Goal: Task Accomplishment & Management: Complete application form

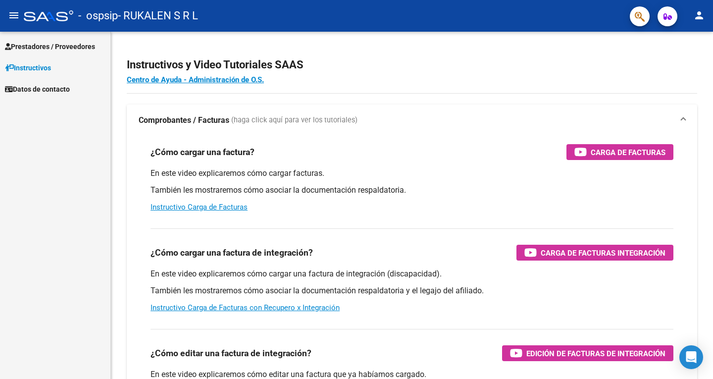
click at [50, 43] on span "Prestadores / Proveedores" at bounding box center [50, 46] width 90 height 11
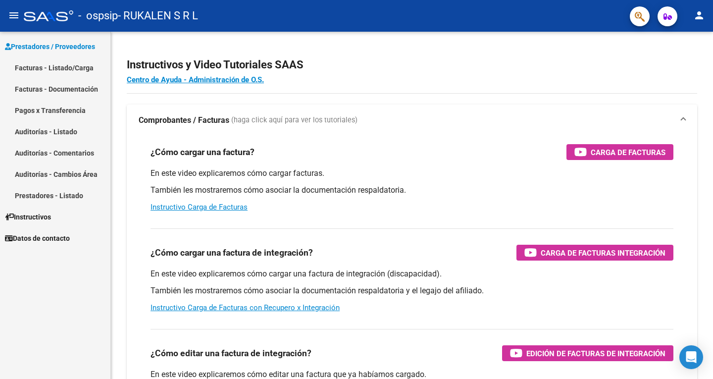
click at [61, 68] on link "Facturas - Listado/Carga" at bounding box center [55, 67] width 110 height 21
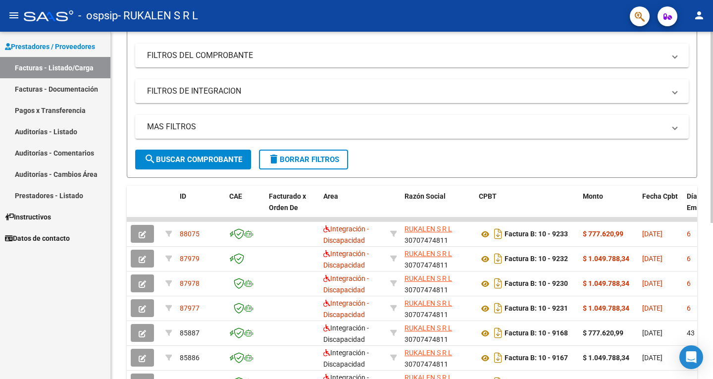
scroll to position [149, 0]
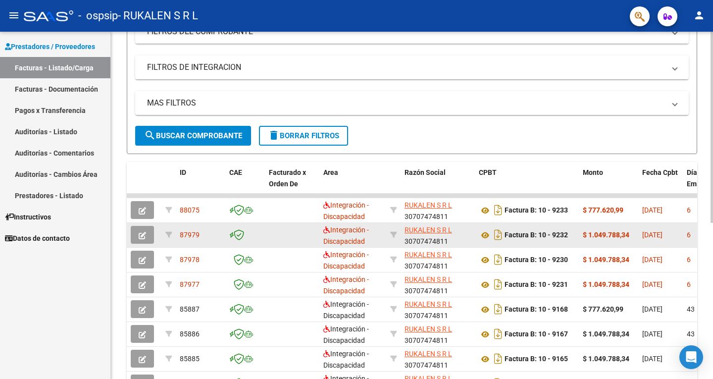
click at [144, 237] on icon "button" at bounding box center [142, 235] width 7 height 7
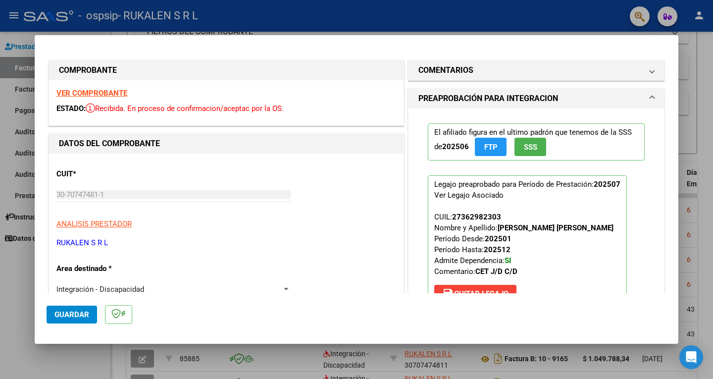
click at [599, 24] on div at bounding box center [356, 189] width 713 height 379
type input "$ 0,00"
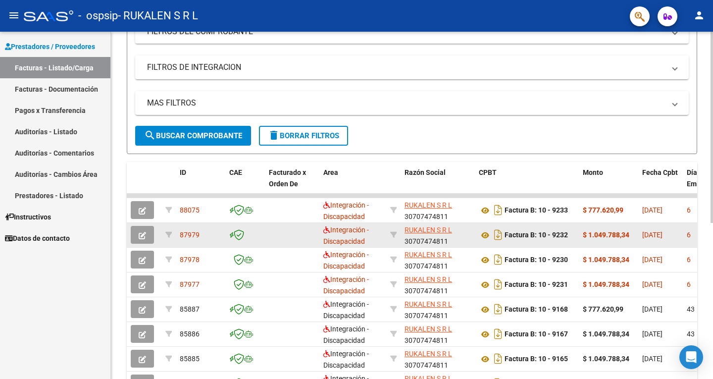
click at [143, 232] on icon "button" at bounding box center [142, 235] width 7 height 7
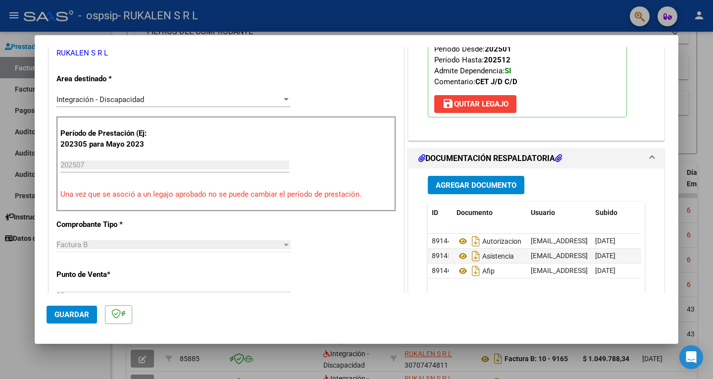
scroll to position [198, 0]
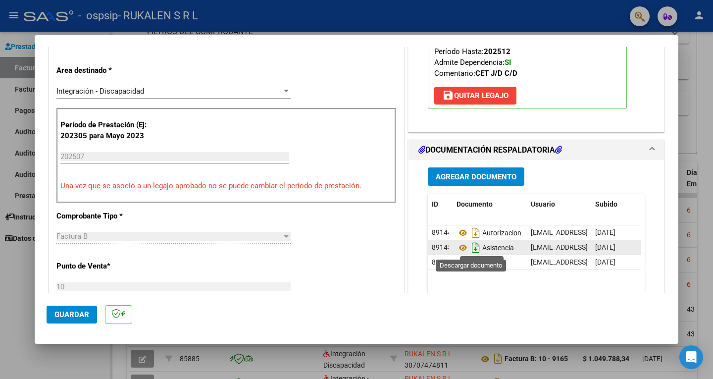
click at [471, 249] on icon "Descargar documento" at bounding box center [475, 248] width 13 height 16
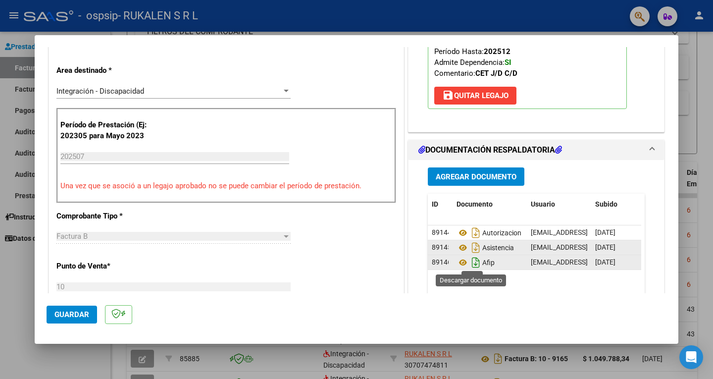
click at [471, 264] on icon "Descargar documento" at bounding box center [475, 262] width 13 height 16
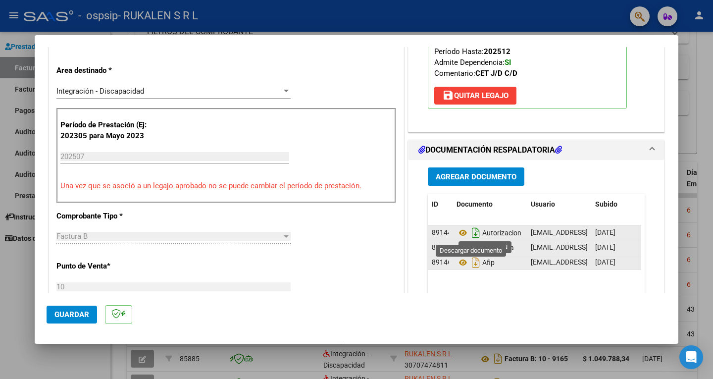
click at [474, 232] on icon "Descargar documento" at bounding box center [475, 233] width 13 height 16
click at [526, 25] on div at bounding box center [356, 189] width 713 height 379
type input "$ 0,00"
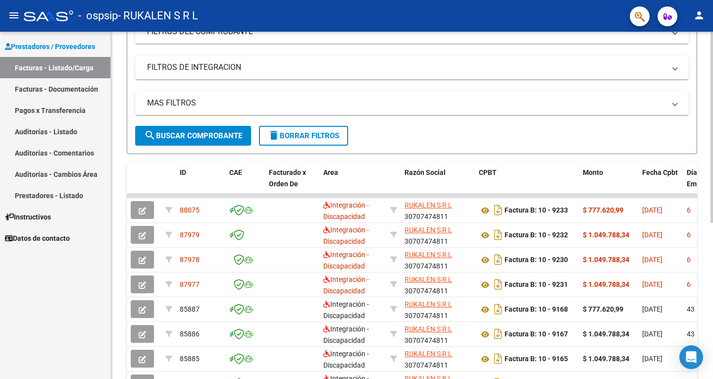
scroll to position [0, 0]
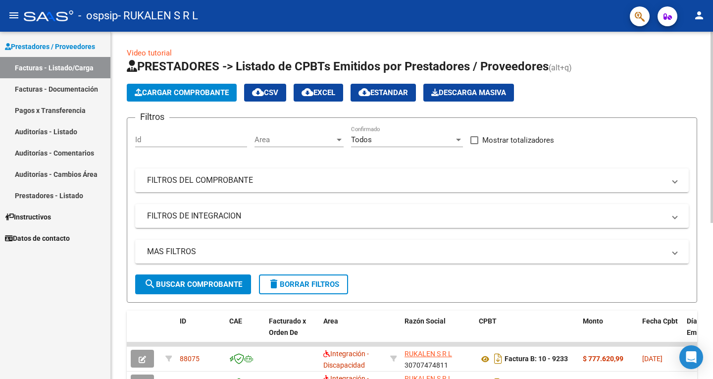
click at [178, 86] on button "Cargar Comprobante" at bounding box center [182, 93] width 110 height 18
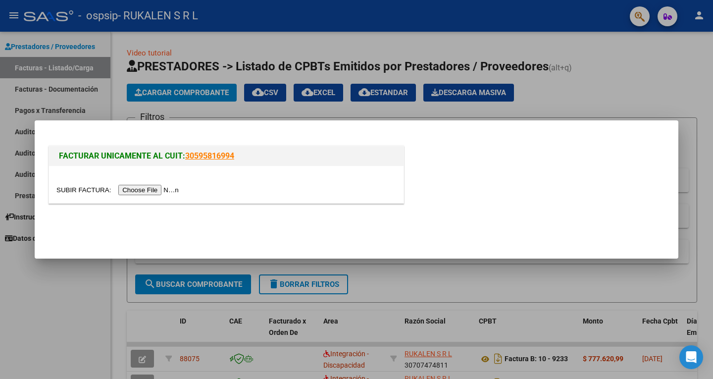
click at [145, 189] on input "file" at bounding box center [118, 190] width 125 height 10
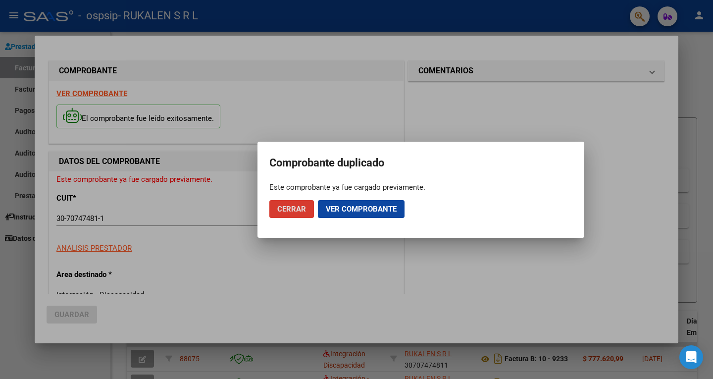
click at [299, 207] on span "Cerrar" at bounding box center [291, 208] width 29 height 9
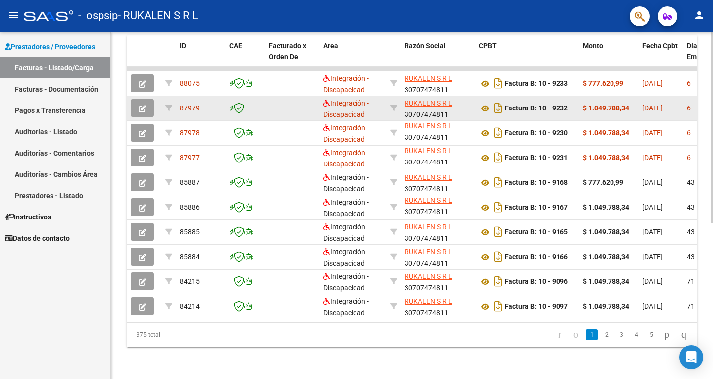
click at [141, 105] on icon "button" at bounding box center [142, 108] width 7 height 7
